Goal: Entertainment & Leisure: Consume media (video, audio)

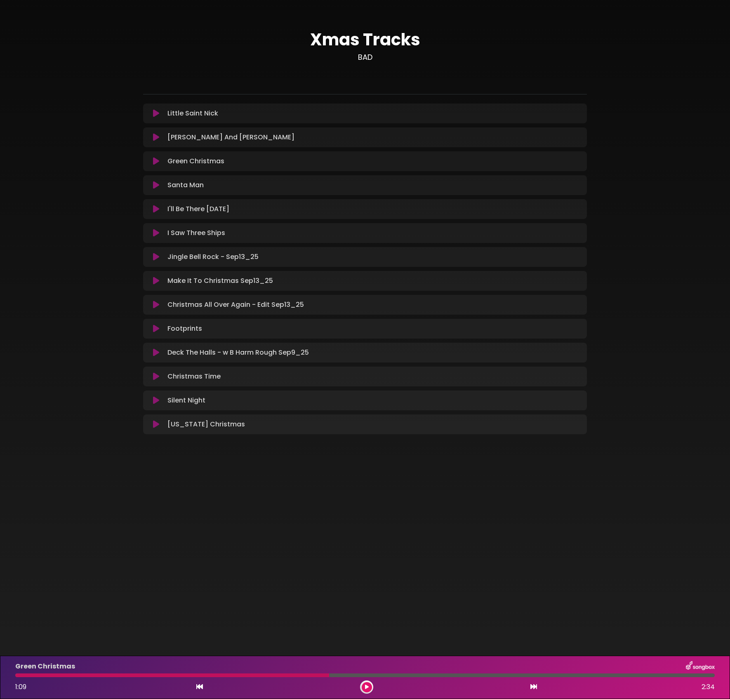
click at [154, 326] on icon at bounding box center [156, 329] width 6 height 8
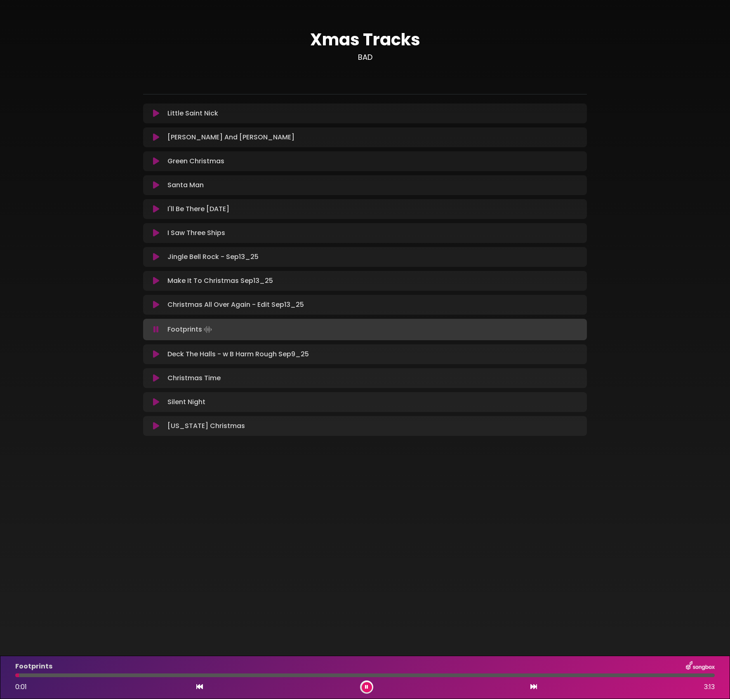
click at [281, 671] on div "Footprints" at bounding box center [365, 667] width 710 height 11
click at [280, 673] on div "Footprints 0:01 3:13" at bounding box center [365, 678] width 710 height 33
click at [286, 675] on div at bounding box center [365, 676] width 700 height 4
click at [365, 689] on button at bounding box center [367, 688] width 10 height 10
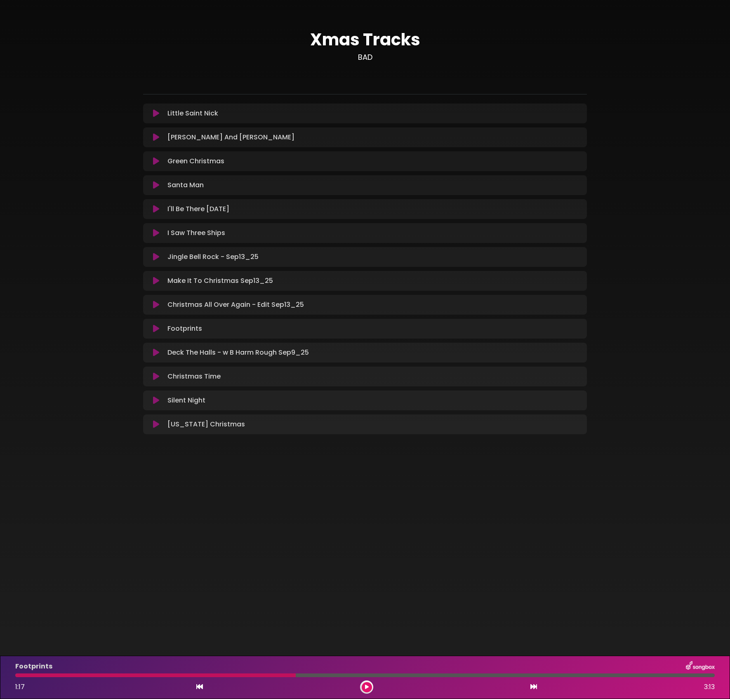
click at [160, 366] on div "Little Saint Nick Loading Track... Name" at bounding box center [365, 269] width 444 height 331
click at [156, 375] on icon at bounding box center [156, 377] width 6 height 8
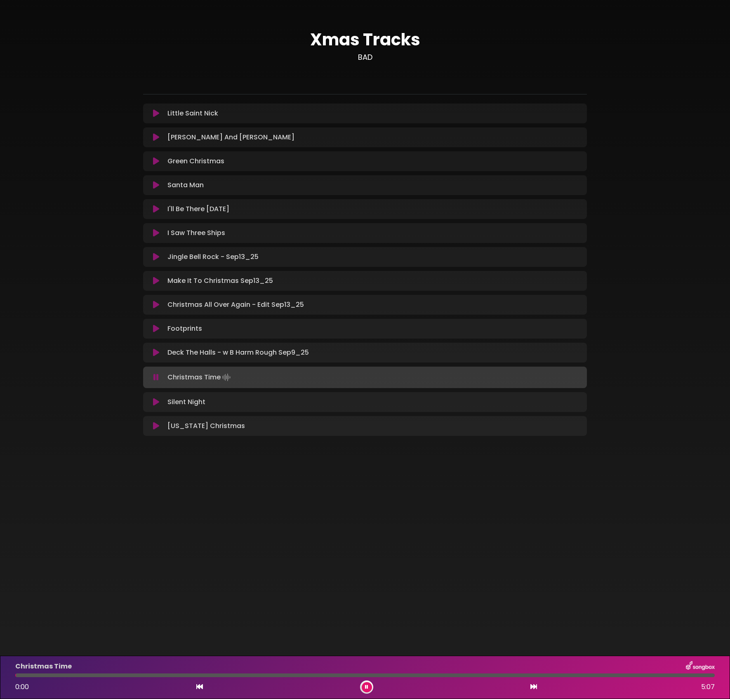
click at [406, 676] on div at bounding box center [365, 676] width 700 height 4
click at [444, 674] on div at bounding box center [365, 676] width 700 height 4
drag, startPoint x: 369, startPoint y: 686, endPoint x: 491, endPoint y: 649, distance: 128.2
click at [369, 686] on button at bounding box center [367, 688] width 10 height 10
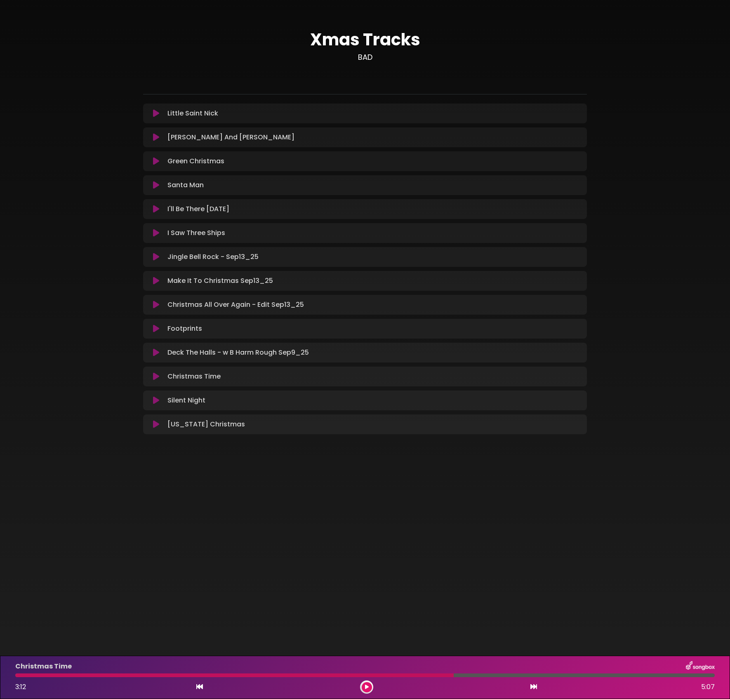
click at [158, 330] on icon at bounding box center [156, 329] width 6 height 8
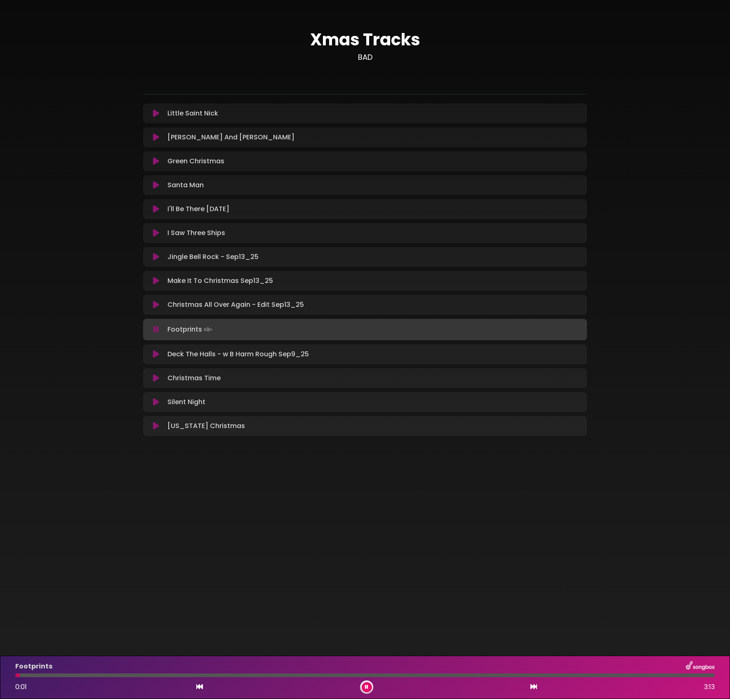
click at [262, 676] on div at bounding box center [365, 676] width 700 height 4
click at [328, 674] on div at bounding box center [365, 676] width 700 height 4
drag, startPoint x: 369, startPoint y: 690, endPoint x: 690, endPoint y: 656, distance: 323.2
click at [369, 690] on button at bounding box center [367, 688] width 10 height 10
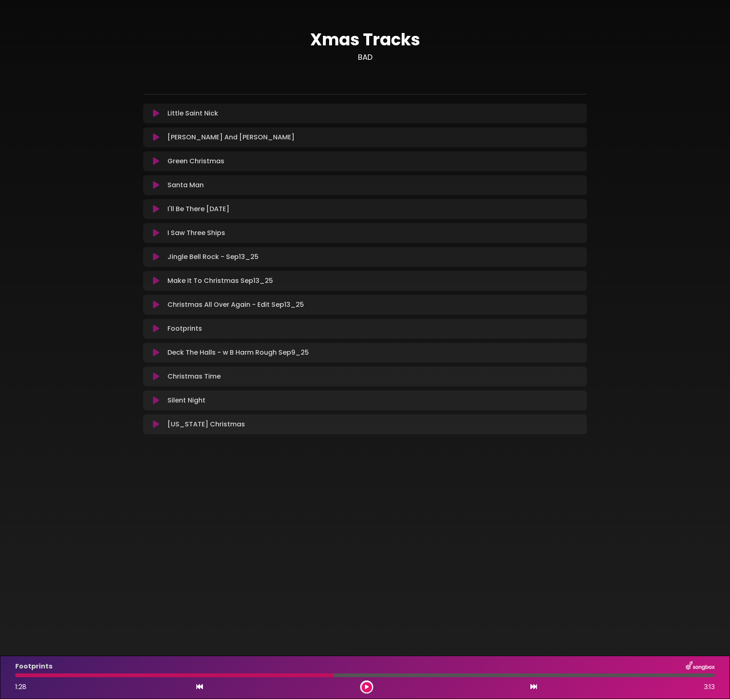
click at [154, 378] on icon at bounding box center [156, 377] width 6 height 8
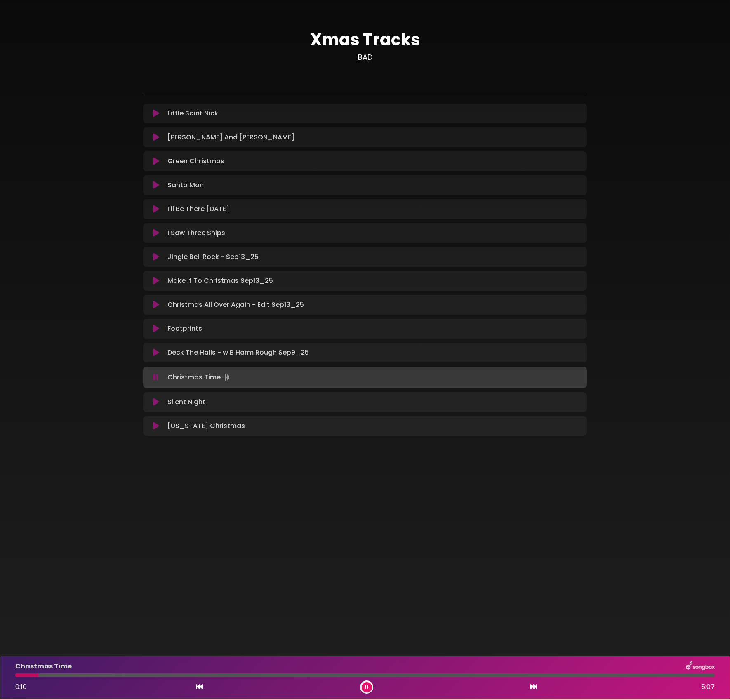
click at [366, 688] on icon at bounding box center [366, 687] width 3 height 5
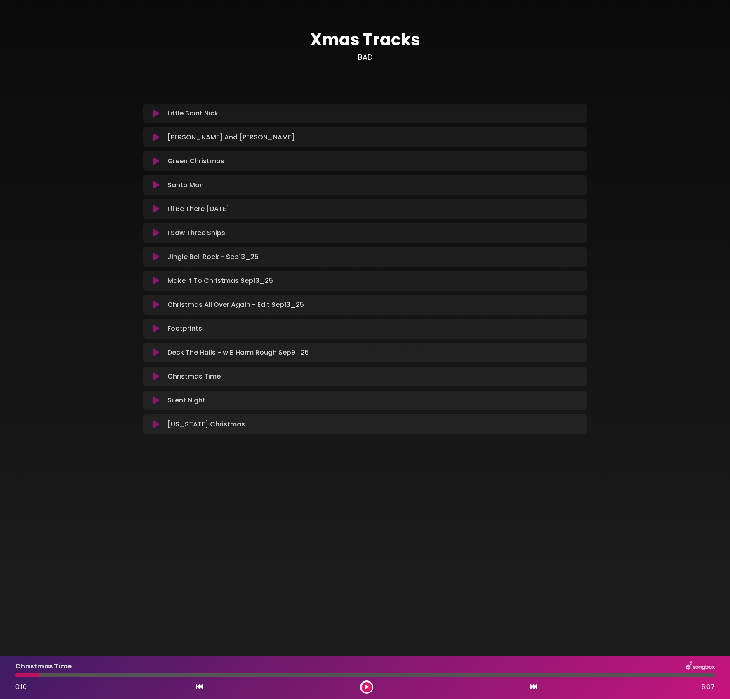
click at [160, 208] on button at bounding box center [156, 209] width 16 height 8
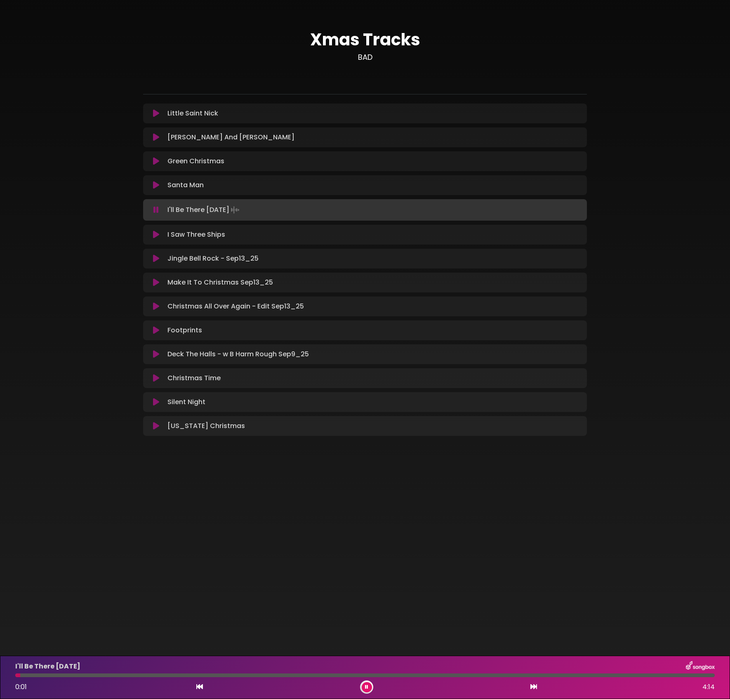
click at [155, 678] on div "I'll Be There [DATE] 0:01 4:14" at bounding box center [365, 678] width 710 height 33
click at [194, 674] on div at bounding box center [365, 676] width 700 height 4
click at [369, 688] on button at bounding box center [367, 688] width 10 height 10
